Goal: Find specific page/section

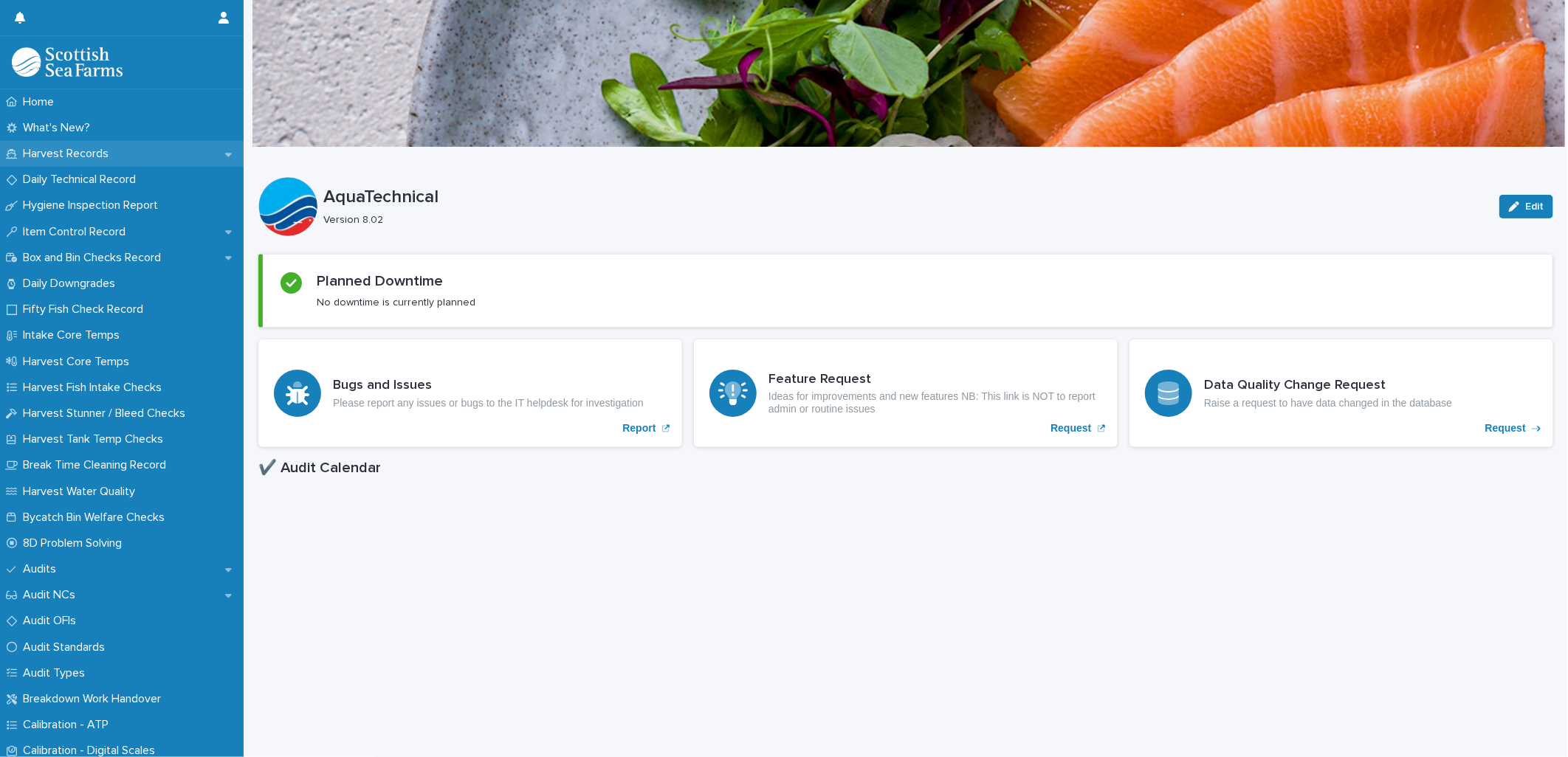
click at [102, 158] on p "Harvest Records" at bounding box center [69, 154] width 103 height 14
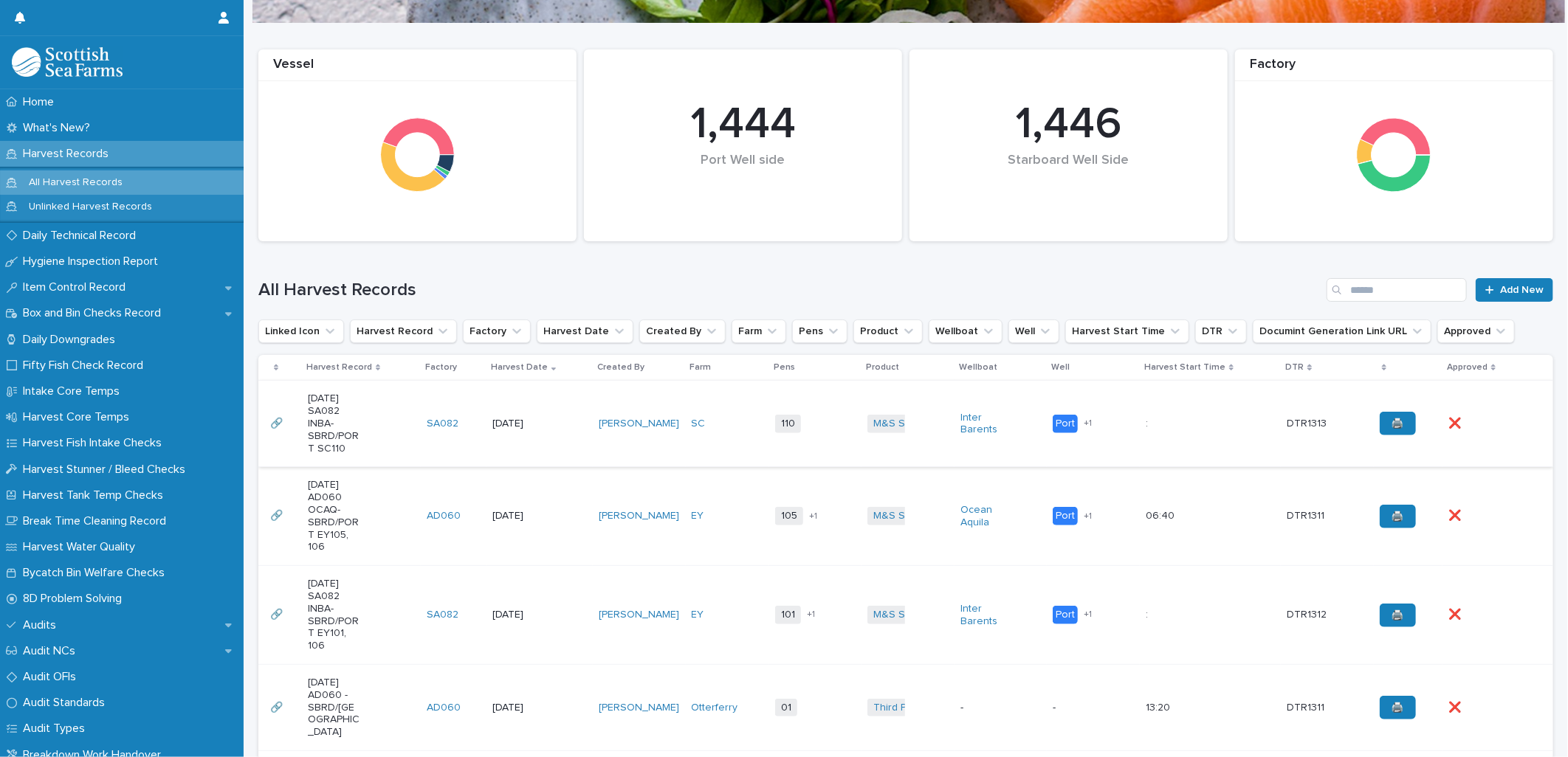
scroll to position [164, 0]
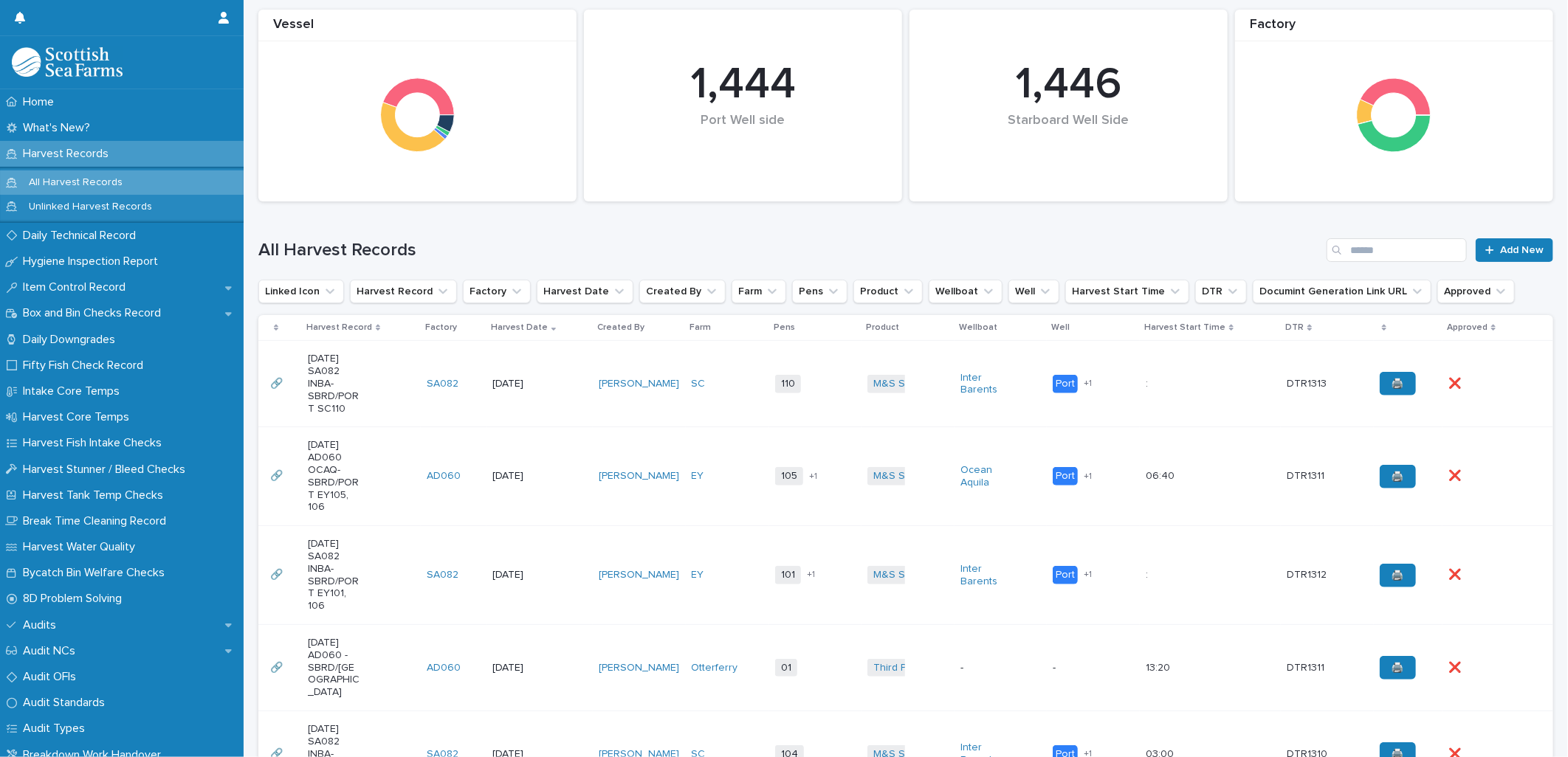
click at [635, 489] on div "[PERSON_NAME]" at bounding box center [639, 476] width 81 height 24
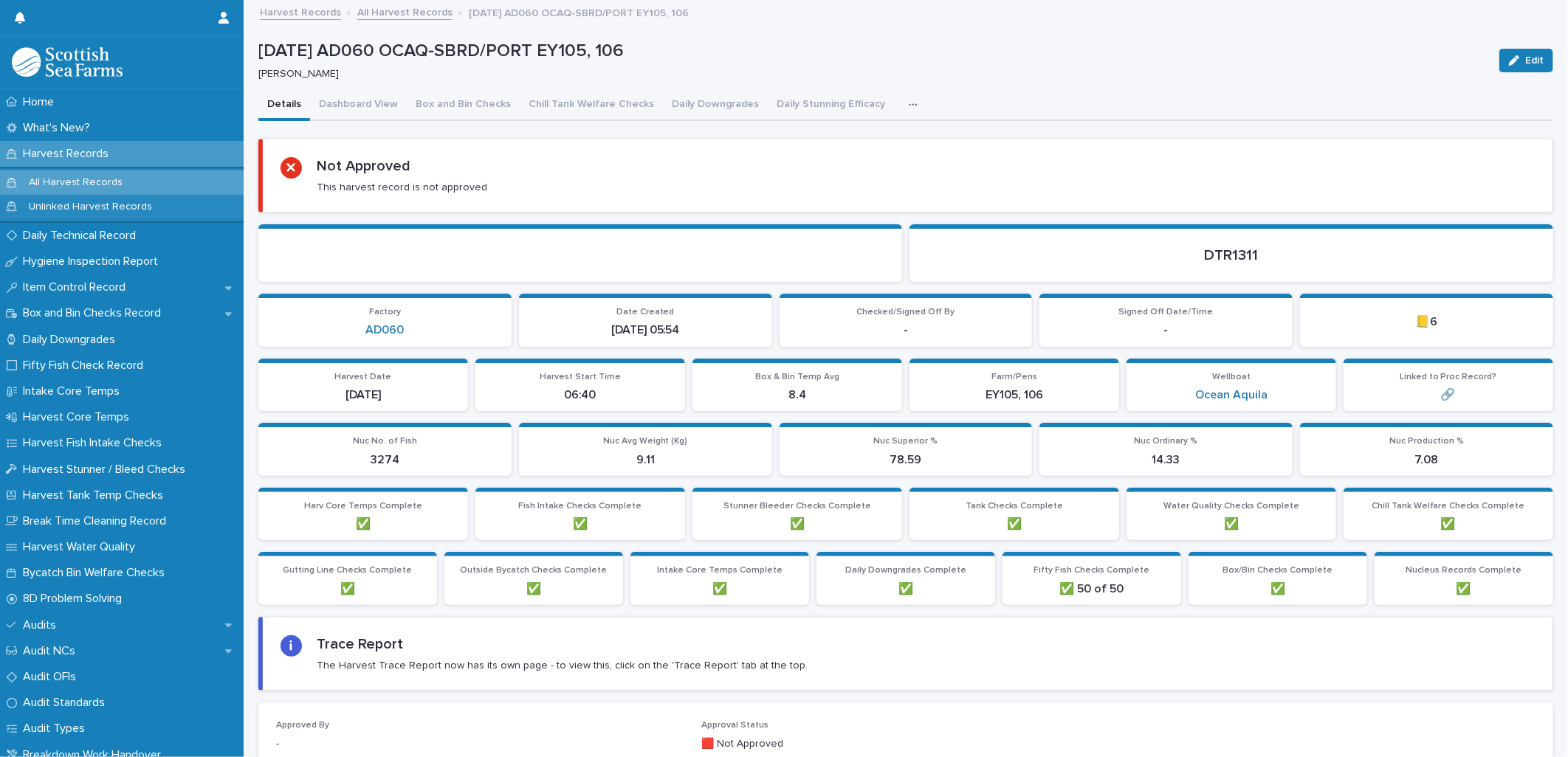
click at [900, 109] on button "button" at bounding box center [916, 104] width 32 height 29
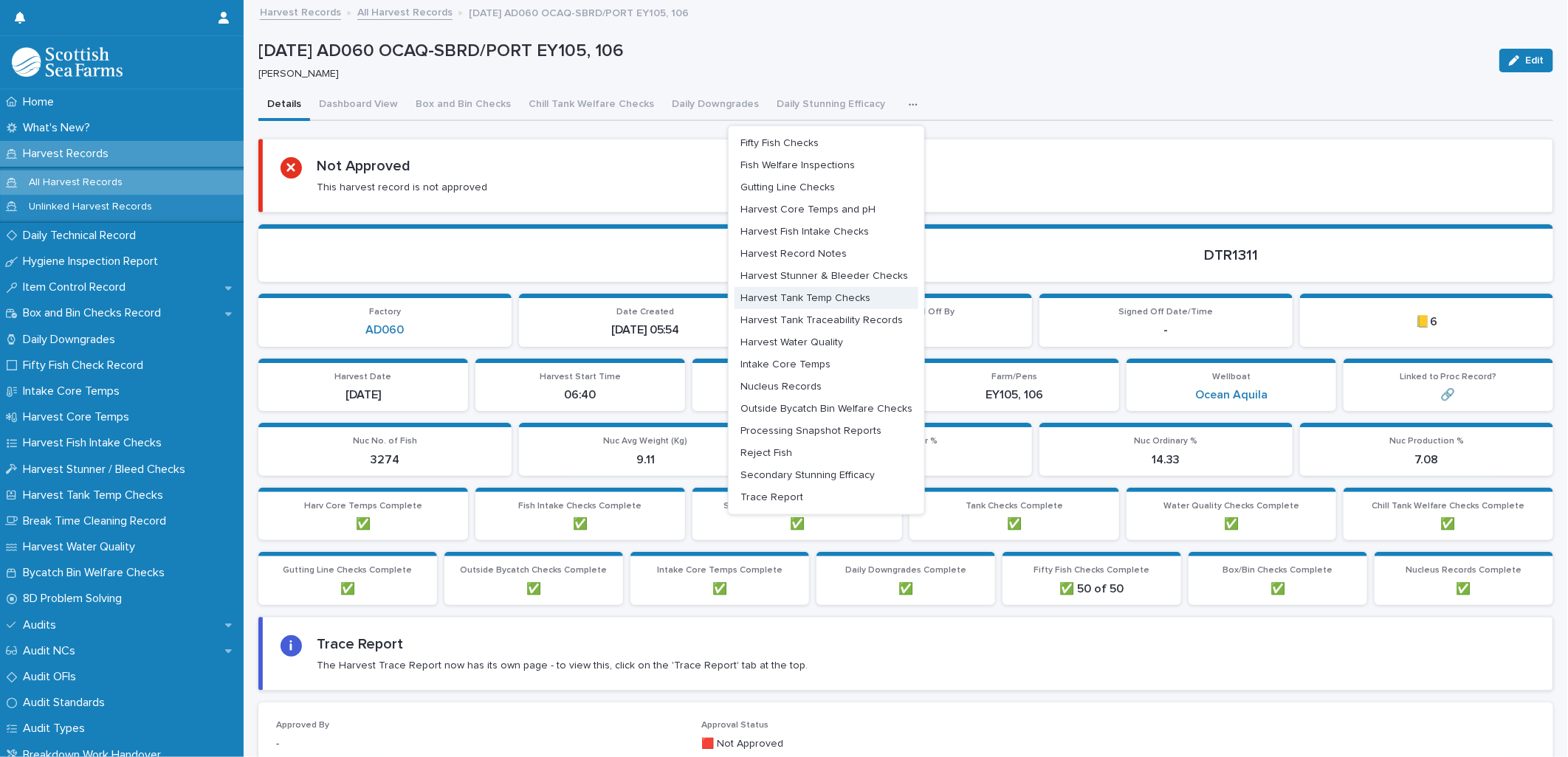
click at [831, 297] on span "Harvest Tank Temp Checks" at bounding box center [805, 299] width 130 height 11
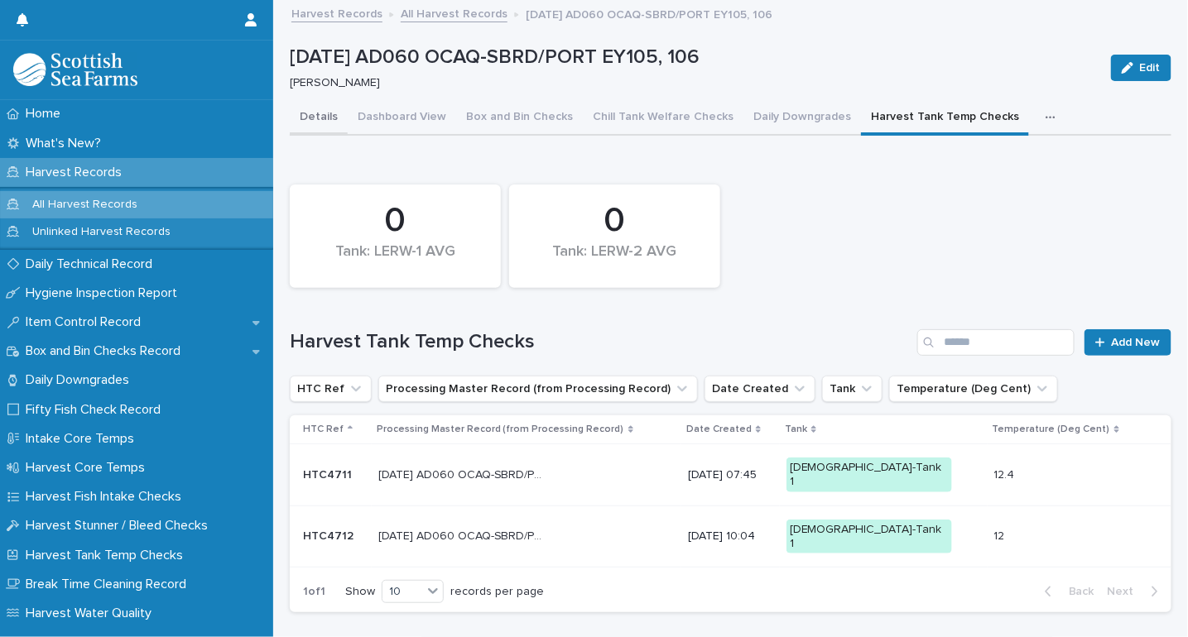
click at [314, 116] on button "Details" at bounding box center [319, 118] width 58 height 35
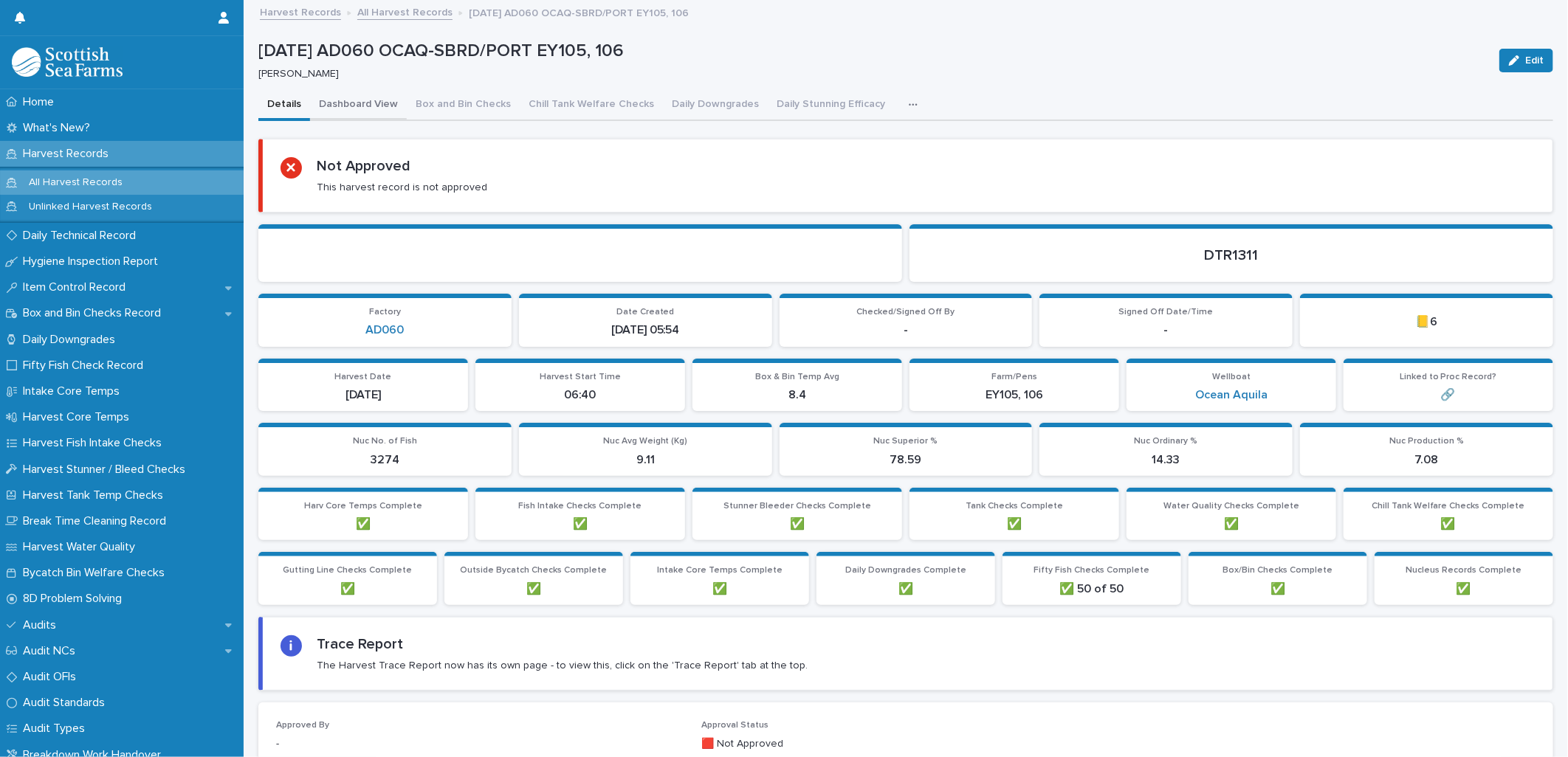
click at [349, 99] on button "Dashboard View" at bounding box center [359, 105] width 96 height 31
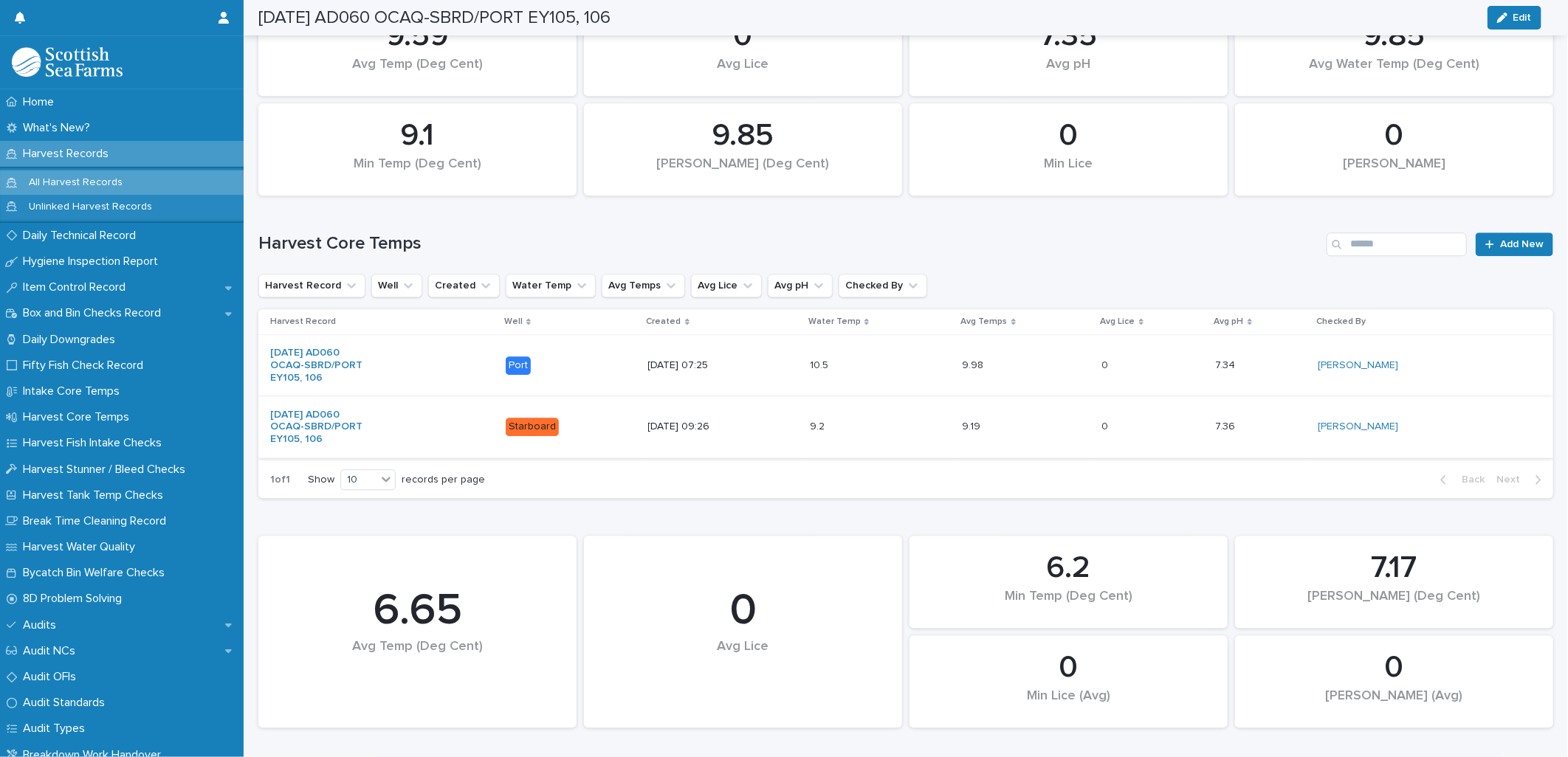
scroll to position [2214, 0]
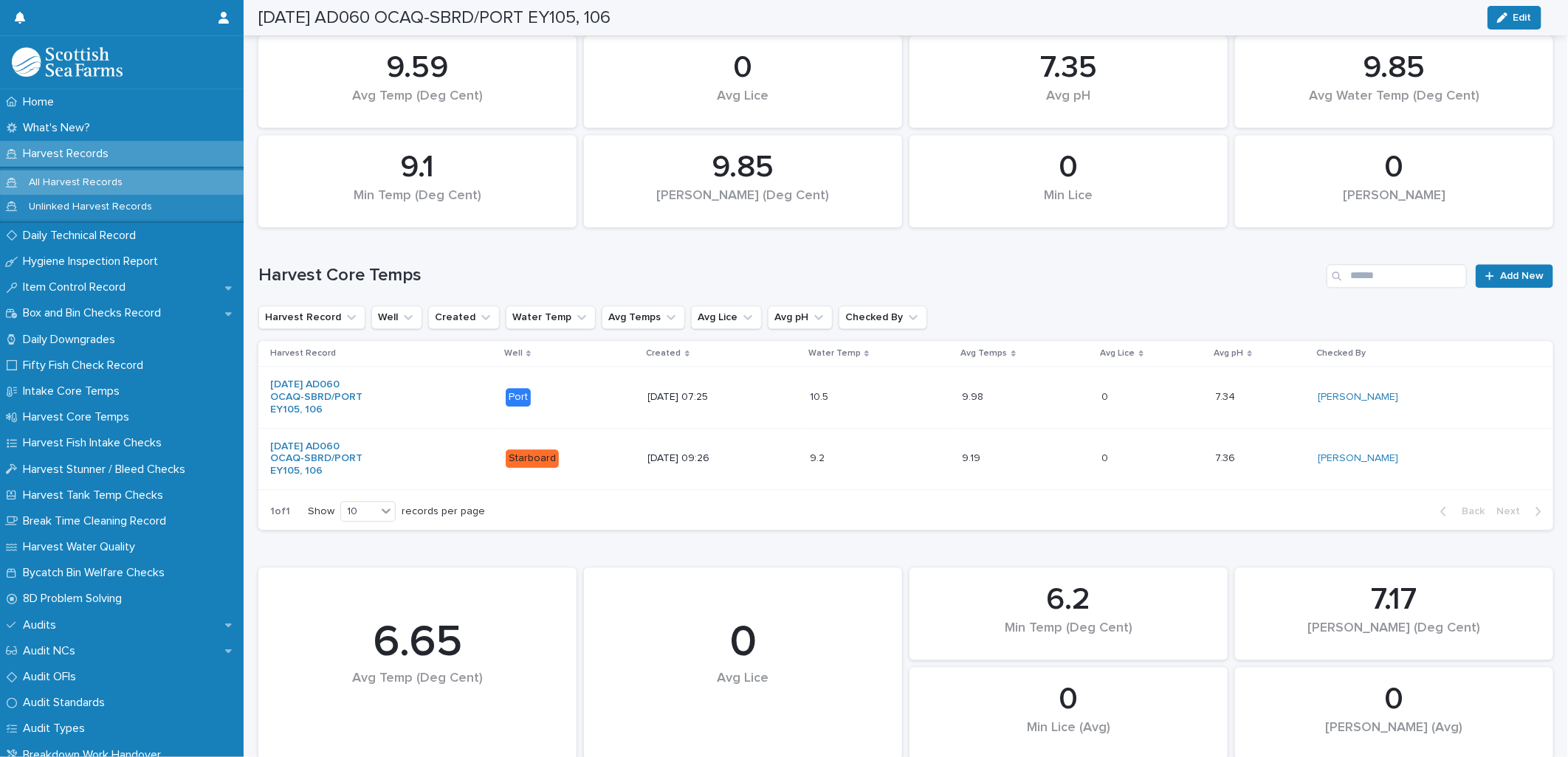
click at [888, 408] on div "10.5 10.5" at bounding box center [880, 397] width 141 height 24
